Goal: Task Accomplishment & Management: Complete application form

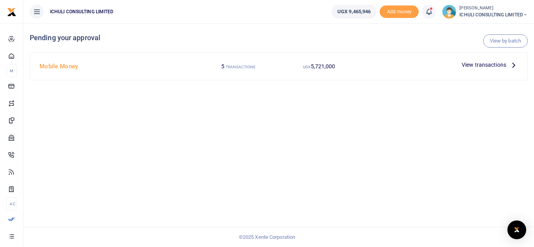
click at [512, 67] on icon at bounding box center [513, 65] width 9 height 9
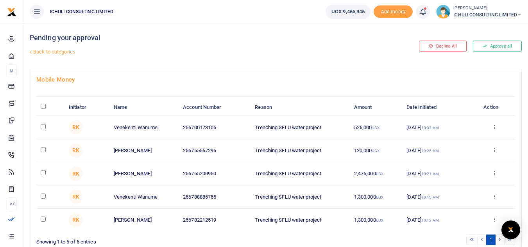
click at [43, 105] on input "\a \a : activate to sort column descending" at bounding box center [43, 106] width 5 height 5
checkbox input "true"
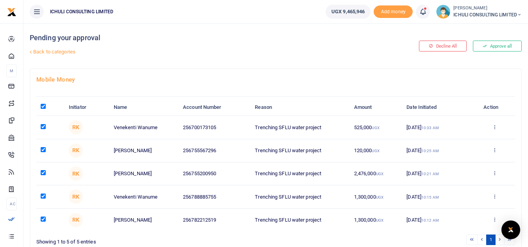
checkbox input "true"
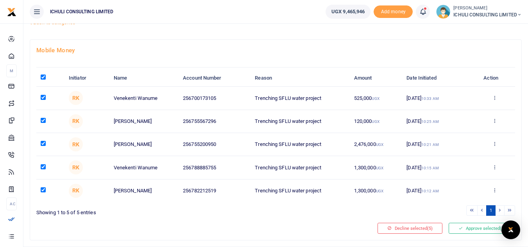
scroll to position [49, 0]
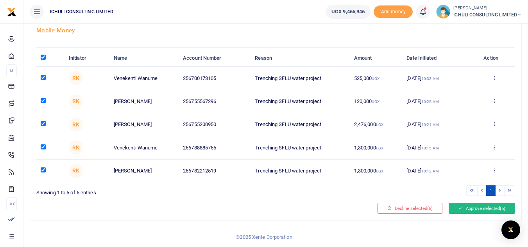
click at [470, 211] on button "Approve selected (5)" at bounding box center [481, 208] width 66 height 11
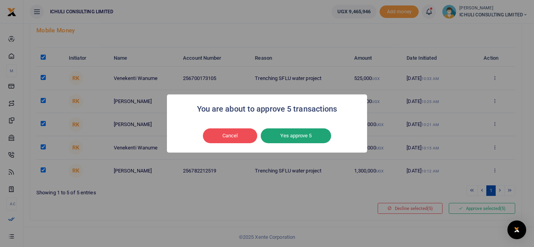
click at [306, 138] on button "Yes approve 5" at bounding box center [296, 136] width 70 height 15
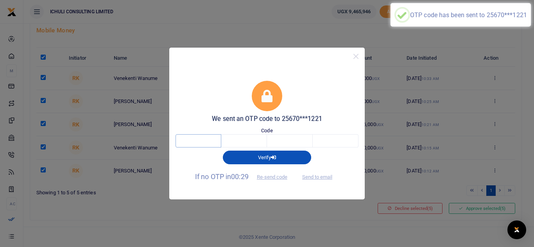
click at [195, 143] on input "text" at bounding box center [198, 140] width 46 height 13
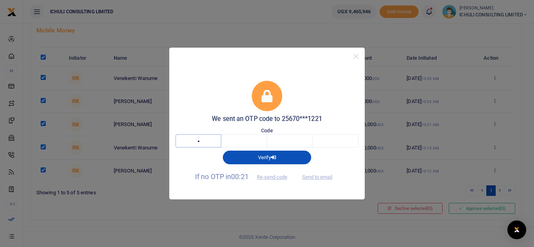
type input "7"
type input "9"
type input "5"
type input "7"
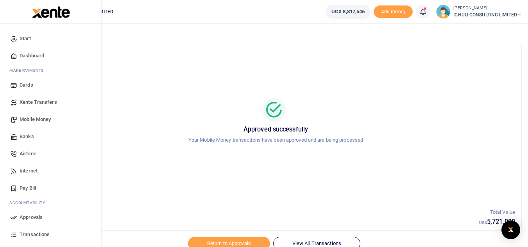
click at [45, 121] on span "Mobile Money" at bounding box center [35, 120] width 31 height 8
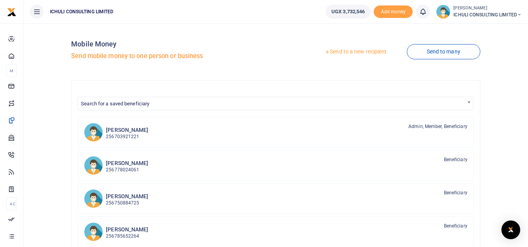
click at [359, 51] on link "Send to a new recipient" at bounding box center [355, 52] width 102 height 14
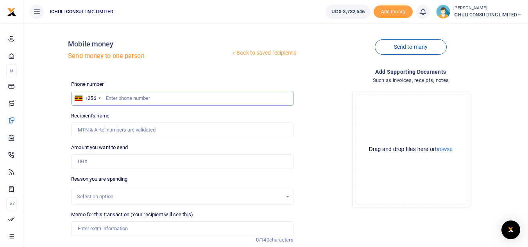
click at [158, 95] on input "text" at bounding box center [182, 98] width 222 height 15
paste input "702271504"
type input "702271504"
type input "[PERSON_NAME]"
type input "702271504"
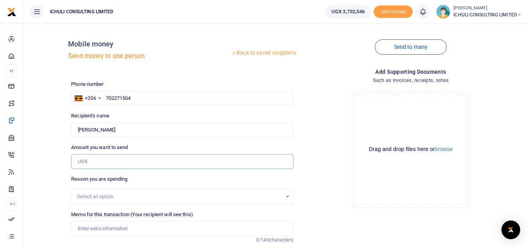
click at [194, 161] on input "Amount you want to send" at bounding box center [182, 161] width 222 height 15
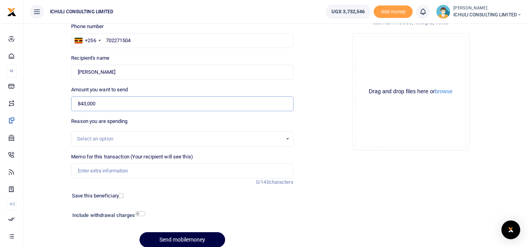
scroll to position [62, 0]
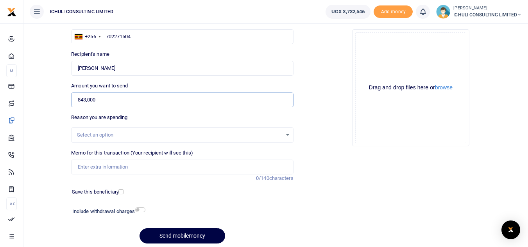
type input "843,000"
click at [249, 140] on div "Select an option" at bounding box center [182, 135] width 222 height 16
click at [218, 139] on div "Select an option" at bounding box center [181, 135] width 221 height 9
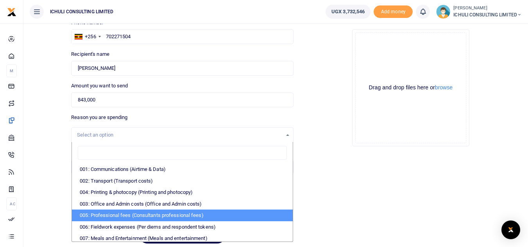
click at [178, 212] on li "005: Professional fees (Consultants professional fees)" at bounding box center [182, 216] width 220 height 12
select select "65"
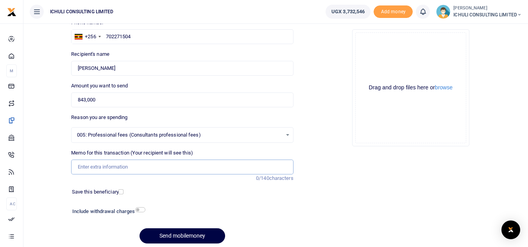
click at [171, 171] on input "Memo for this transaction (Your recipient will see this)" at bounding box center [182, 167] width 222 height 15
type input "Trenching SFLU water project"
click at [187, 235] on button "Send mobilemoney" at bounding box center [182, 236] width 86 height 15
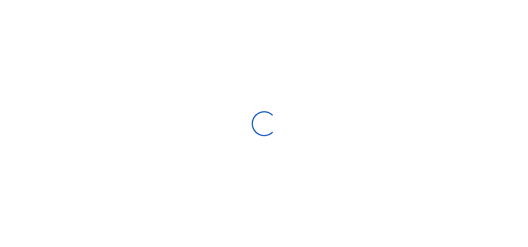
scroll to position [62, 0]
select select
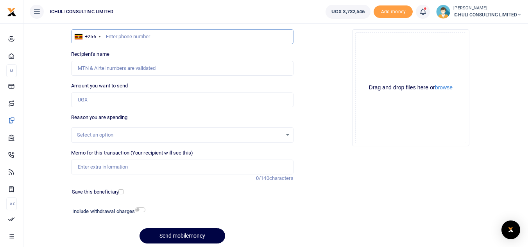
click at [145, 38] on input "text" at bounding box center [182, 36] width 222 height 15
paste input "702271504"
type input "702271504"
click at [96, 100] on input "Amount you want to send" at bounding box center [182, 100] width 222 height 15
type input "[PERSON_NAME]"
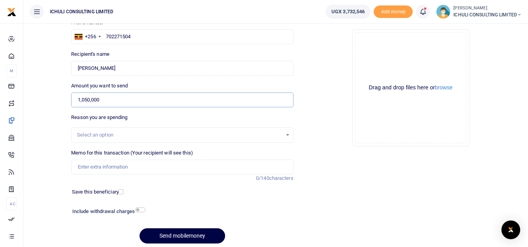
type input "1,050,000"
click at [131, 132] on div "Select an option" at bounding box center [179, 135] width 205 height 8
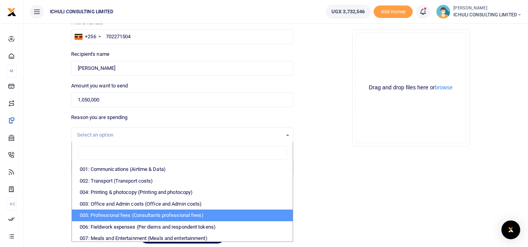
click at [124, 214] on li "005: Professional fees (Consultants professional fees)" at bounding box center [182, 216] width 220 height 12
select select "65"
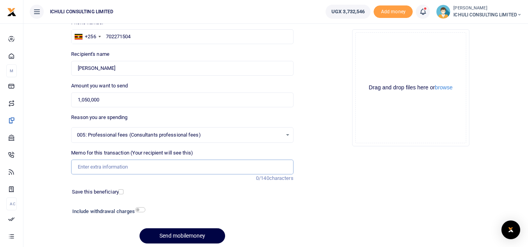
click at [149, 165] on input "Memo for this transaction (Your recipient will see this)" at bounding box center [182, 167] width 222 height 15
type input "Trenching SFLU water project"
click at [186, 235] on button "Send mobilemoney" at bounding box center [182, 236] width 86 height 15
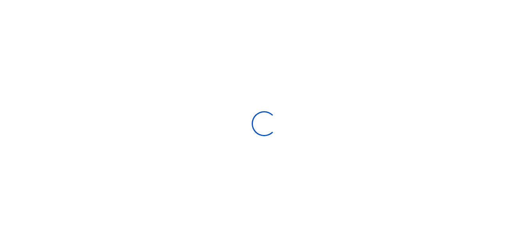
select select
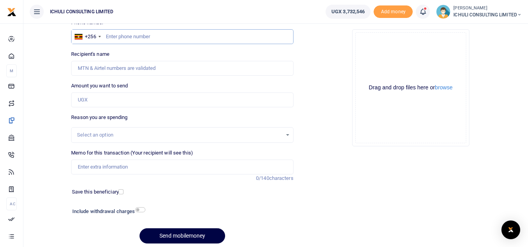
click at [123, 38] on input "text" at bounding box center [182, 36] width 222 height 15
paste input "702271504"
type input "702271504"
type input "[PERSON_NAME]"
type input "702271504"
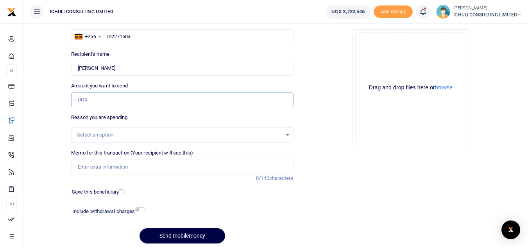
click at [101, 103] on input "Amount you want to send" at bounding box center [182, 100] width 222 height 15
type input "1,005,000"
click at [266, 135] on div "Select an option" at bounding box center [179, 135] width 205 height 8
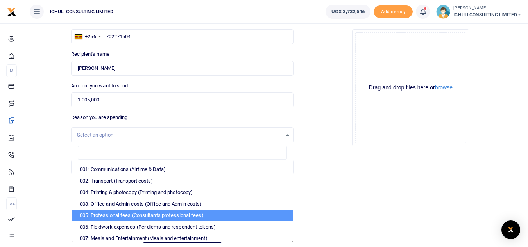
click at [191, 214] on li "005: Professional fees (Consultants professional fees)" at bounding box center [182, 216] width 220 height 12
select select "65"
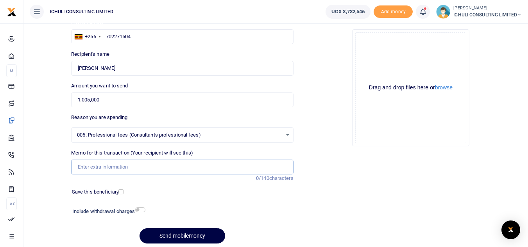
click at [103, 168] on input "Memo for this transaction (Your recipient will see this)" at bounding box center [182, 167] width 222 height 15
type input "Trenching SFLU water project"
click at [188, 234] on button "Send mobilemoney" at bounding box center [182, 236] width 86 height 15
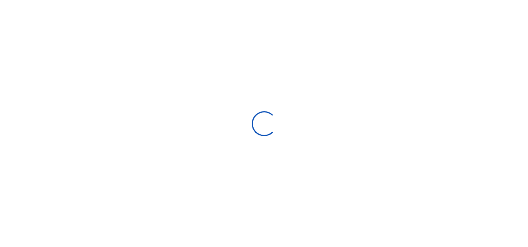
select select
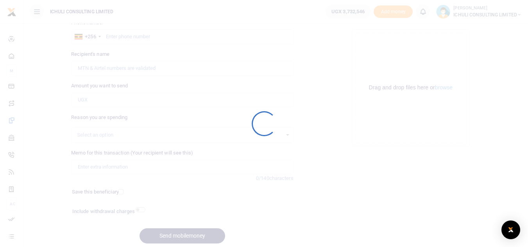
scroll to position [62, 0]
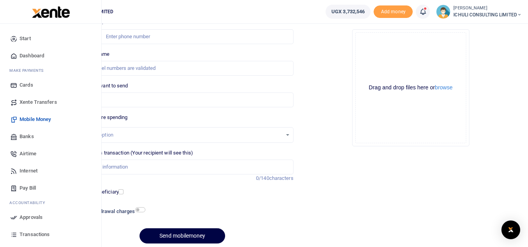
click at [30, 217] on span "Approvals" at bounding box center [31, 218] width 23 height 8
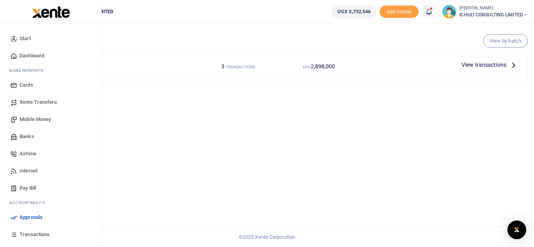
click at [38, 120] on span "Mobile Money" at bounding box center [35, 120] width 31 height 8
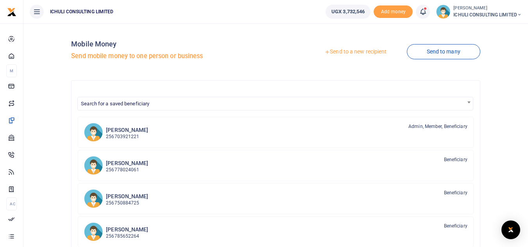
click at [357, 51] on link "Send to a new recipient" at bounding box center [355, 52] width 102 height 14
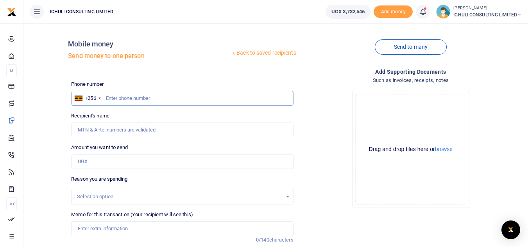
click at [187, 97] on input "text" at bounding box center [182, 98] width 222 height 15
paste input "702271504"
type input "702271504"
type input "Fred Nkuutu"
type input "702271504"
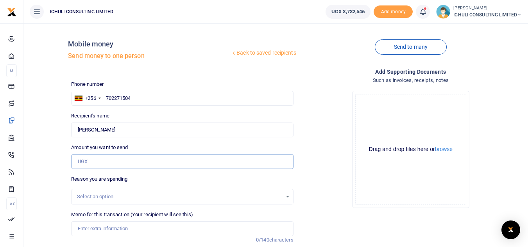
click at [93, 160] on input "Amount you want to send" at bounding box center [182, 161] width 222 height 15
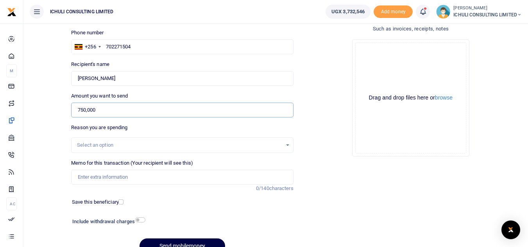
scroll to position [63, 0]
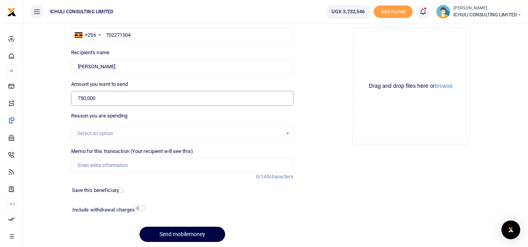
type input "750,000"
click at [279, 136] on div "Select an option" at bounding box center [179, 134] width 205 height 8
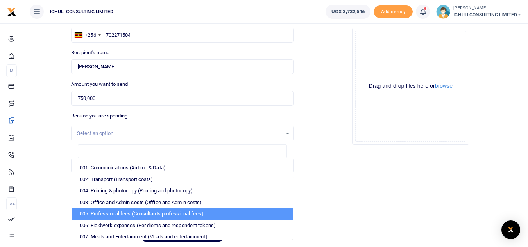
click at [218, 213] on li "005: Professional fees (Consultants professional fees)" at bounding box center [182, 214] width 220 height 12
select select "65"
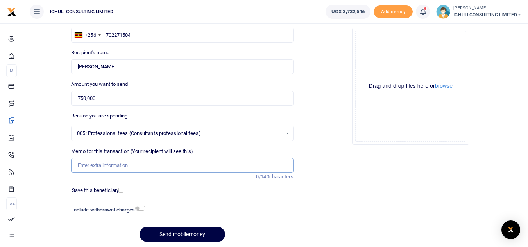
click at [194, 168] on input "Memo for this transaction (Your recipient will see this)" at bounding box center [182, 165] width 222 height 15
type input "Trenching SFLU water project"
click at [191, 232] on button "Send mobilemoney" at bounding box center [182, 234] width 86 height 15
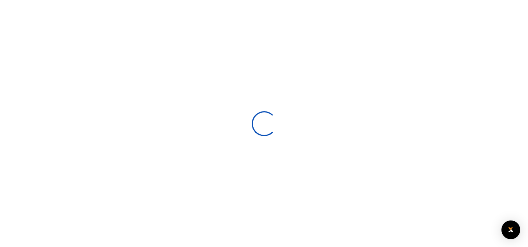
scroll to position [63, 0]
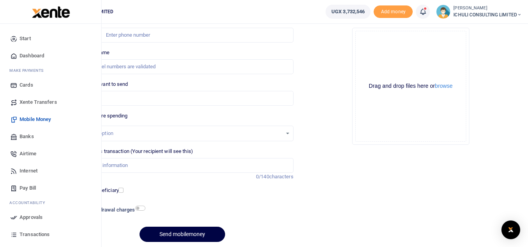
click at [32, 218] on span "Approvals" at bounding box center [31, 218] width 23 height 8
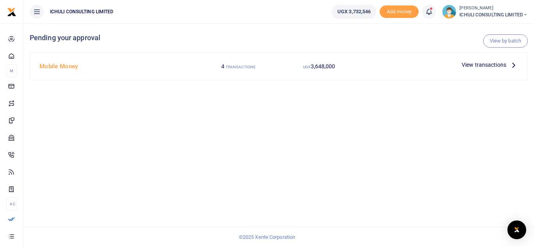
click at [514, 66] on icon at bounding box center [513, 65] width 9 height 9
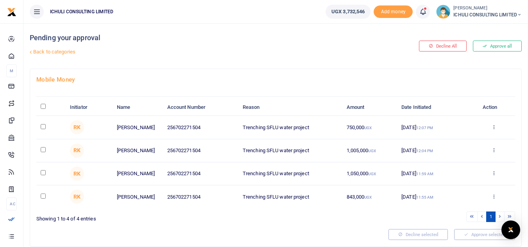
click at [44, 107] on input "\a \a : activate to sort column descending" at bounding box center [43, 106] width 5 height 5
checkbox input "true"
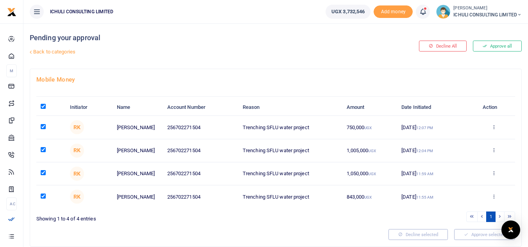
checkbox input "true"
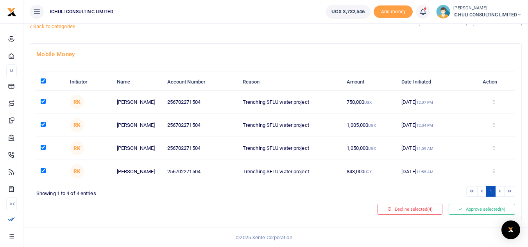
scroll to position [26, 0]
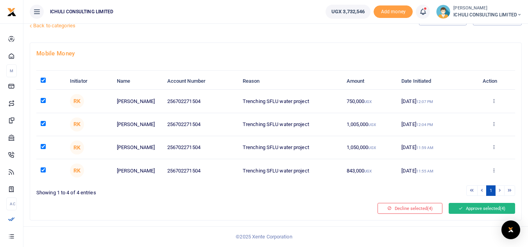
click at [466, 210] on button "Approve selected (4)" at bounding box center [481, 208] width 66 height 11
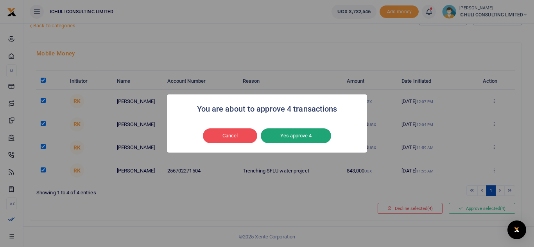
click at [311, 137] on button "Yes approve 4" at bounding box center [296, 136] width 70 height 15
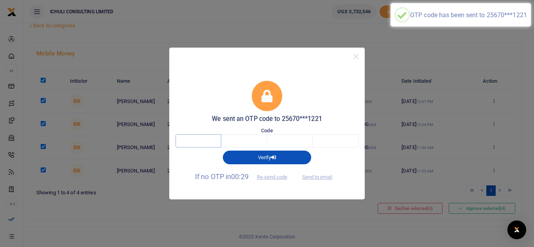
click at [208, 138] on input "text" at bounding box center [198, 140] width 46 height 13
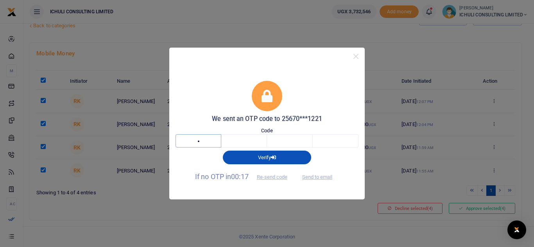
type input "7"
type input "2"
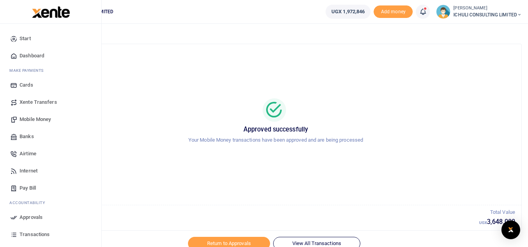
click at [42, 120] on span "Mobile Money" at bounding box center [35, 120] width 31 height 8
